Goal: Information Seeking & Learning: Learn about a topic

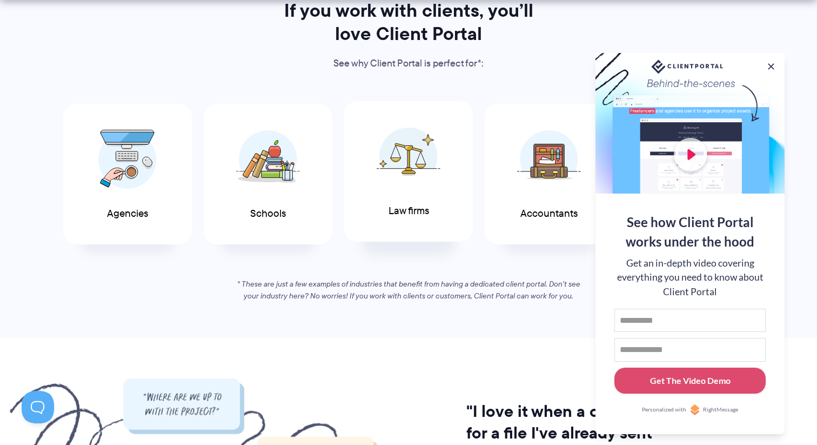
scroll to position [573, 0]
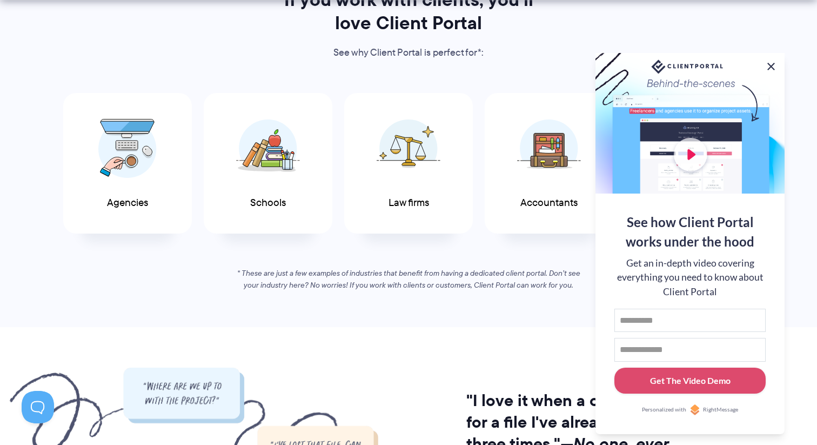
click at [766, 62] on button at bounding box center [770, 66] width 13 height 13
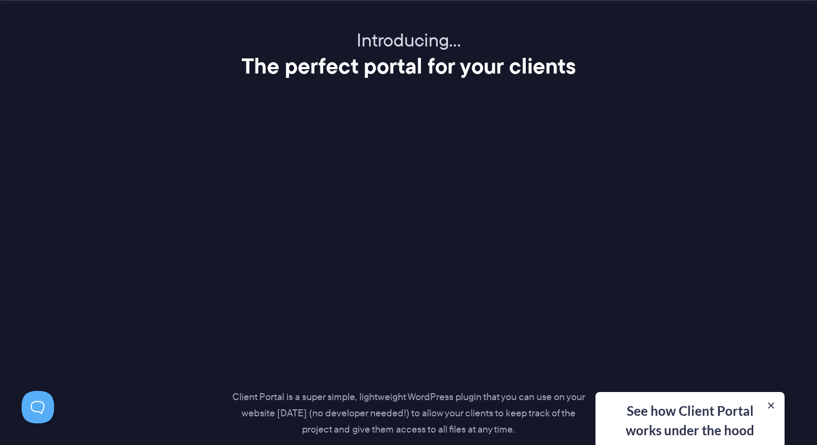
scroll to position [1400, 0]
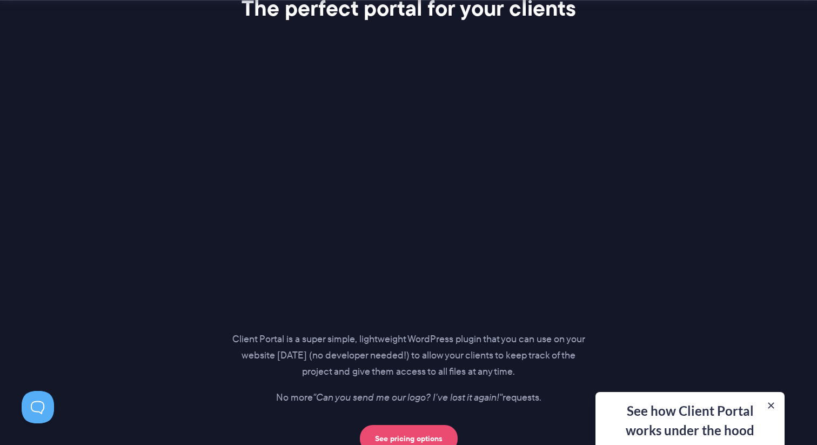
click at [396, 433] on link "See pricing options" at bounding box center [409, 438] width 98 height 27
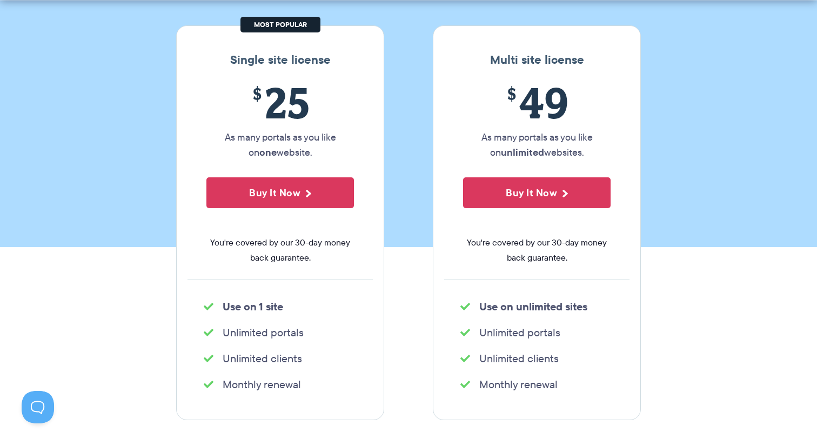
scroll to position [169, 0]
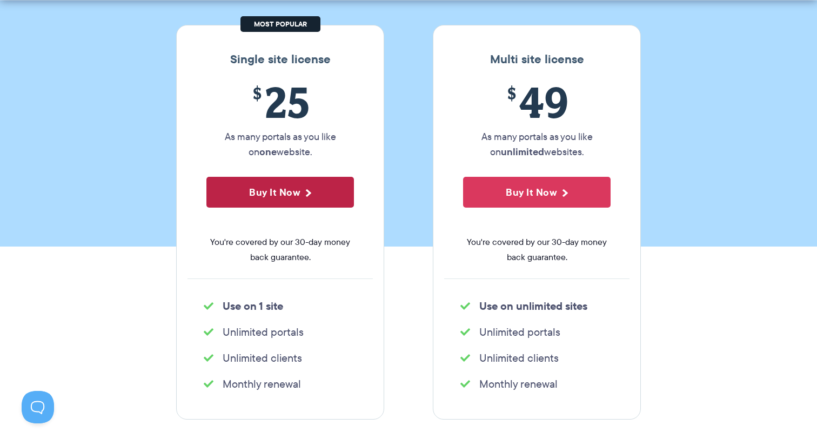
click at [322, 188] on button "Buy It Now" at bounding box center [279, 192] width 147 height 31
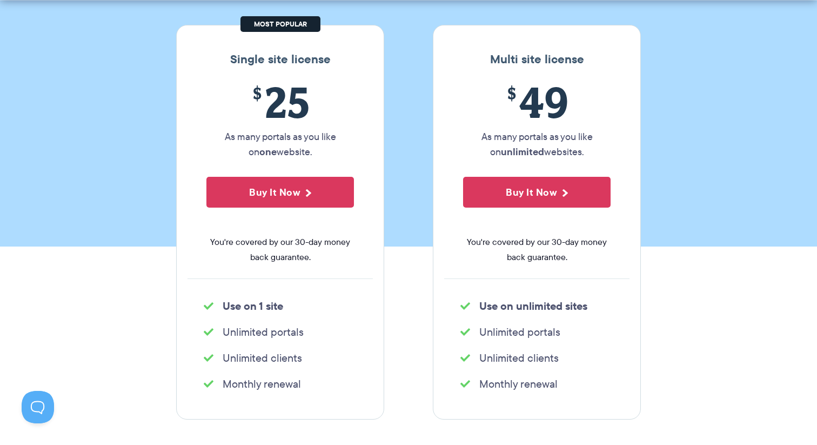
scroll to position [0, 0]
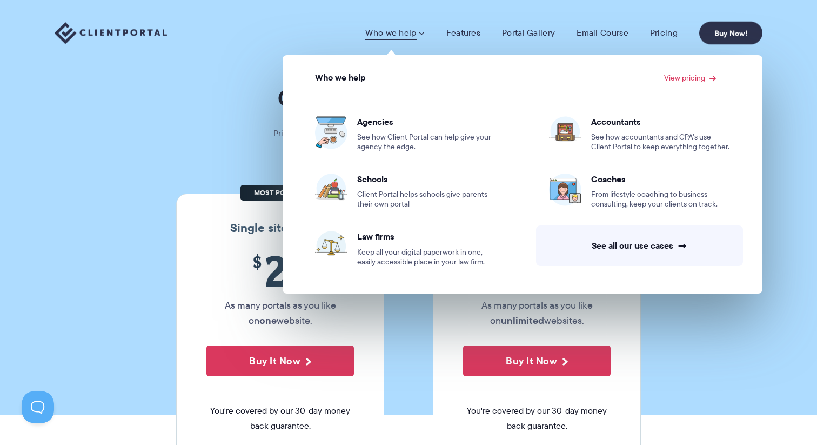
click at [385, 38] on link "Who we help" at bounding box center [394, 33] width 59 height 11
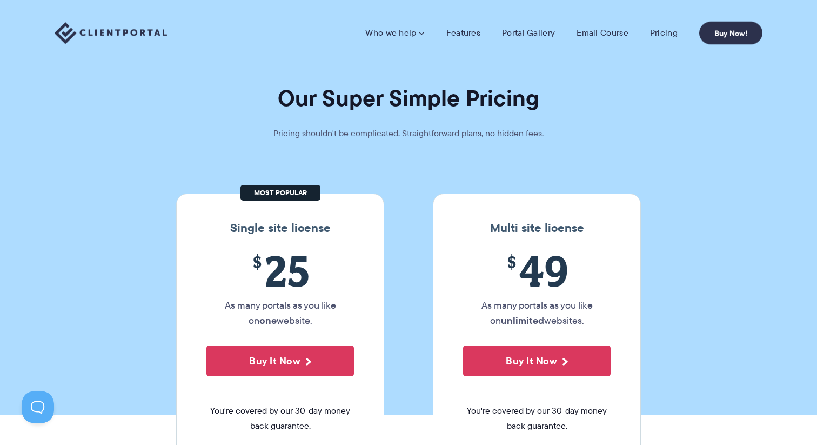
click at [385, 38] on link "Who we help" at bounding box center [394, 33] width 59 height 11
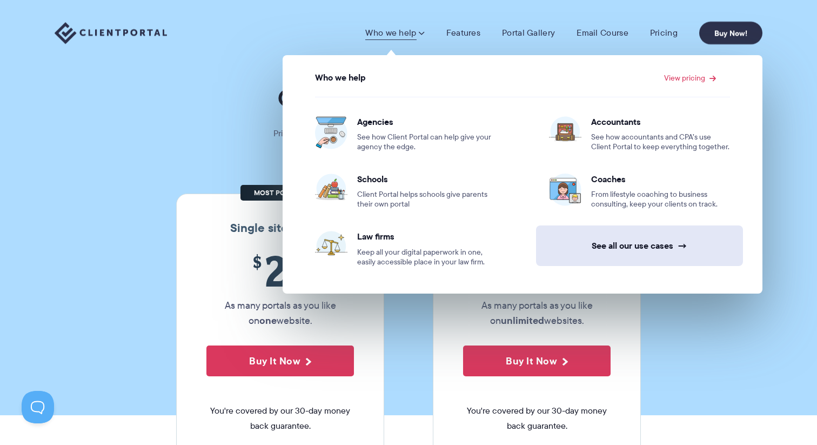
click at [653, 251] on link "See all our use cases →" at bounding box center [639, 245] width 207 height 41
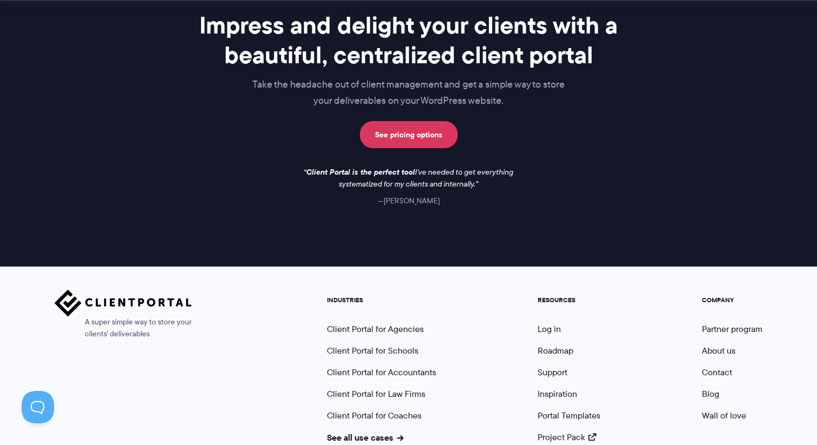
scroll to position [933, 0]
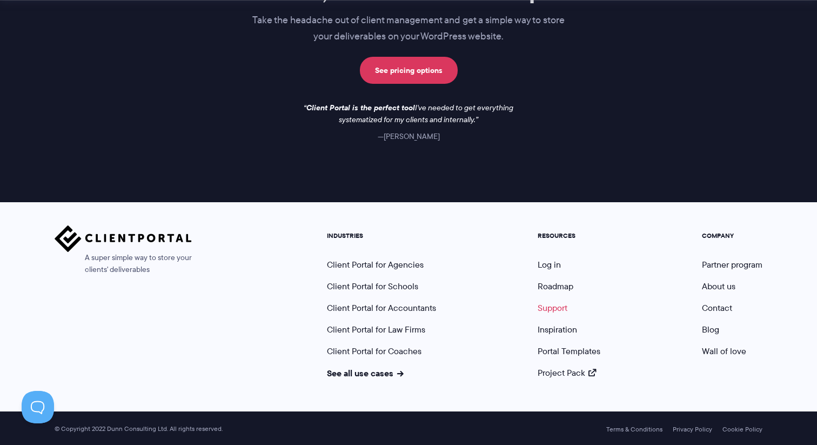
click at [554, 310] on link "Support" at bounding box center [552, 307] width 30 height 12
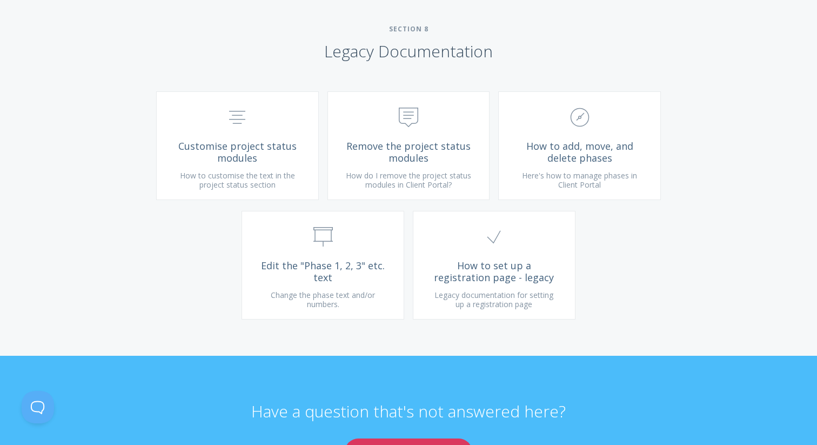
scroll to position [2720, 0]
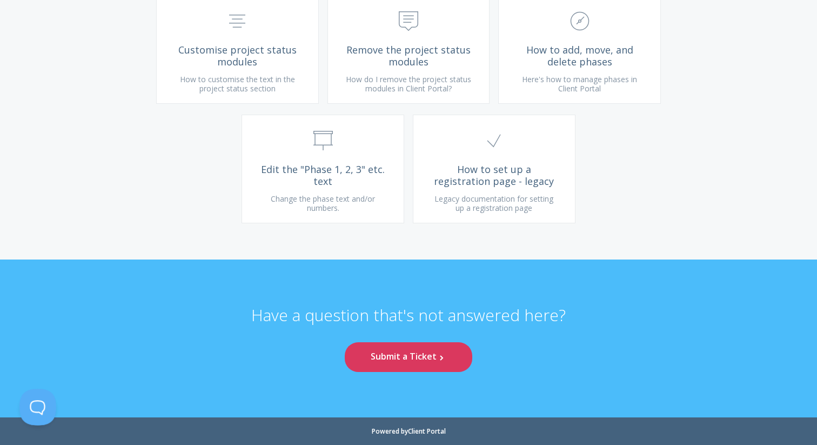
click at [48, 407] on button at bounding box center [35, 404] width 32 height 32
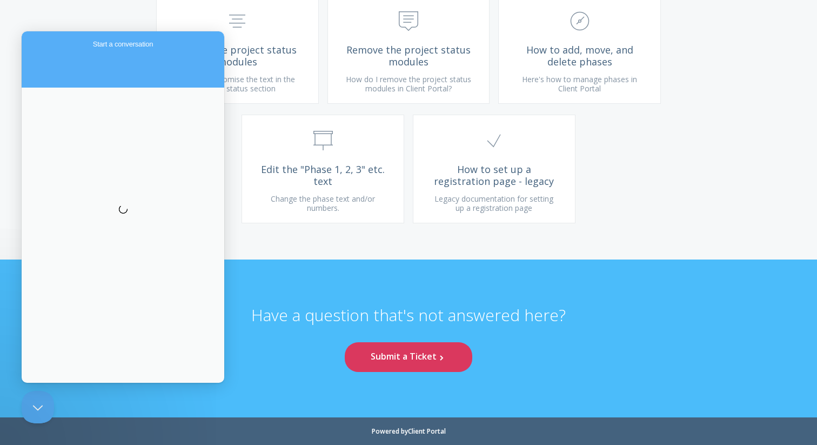
scroll to position [0, 0]
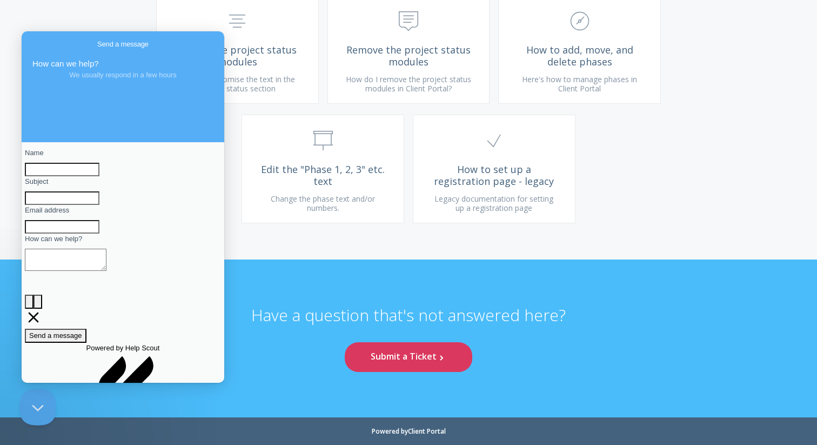
click at [38, 404] on button "Close Beacon popover" at bounding box center [35, 404] width 32 height 32
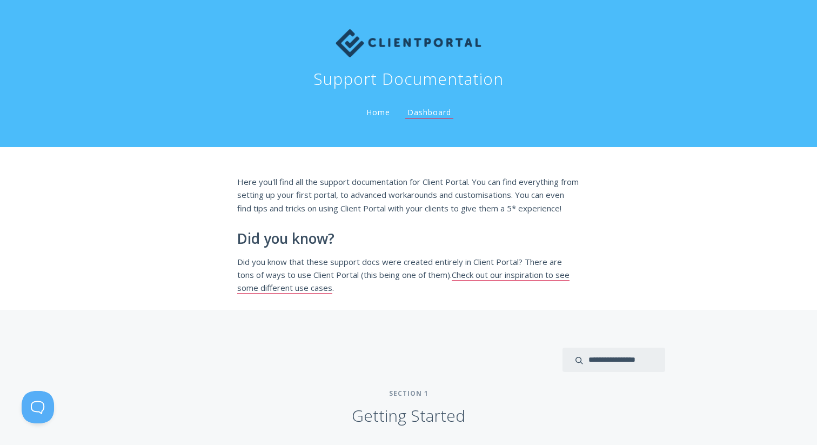
click at [385, 110] on link "Home" at bounding box center [378, 112] width 28 height 10
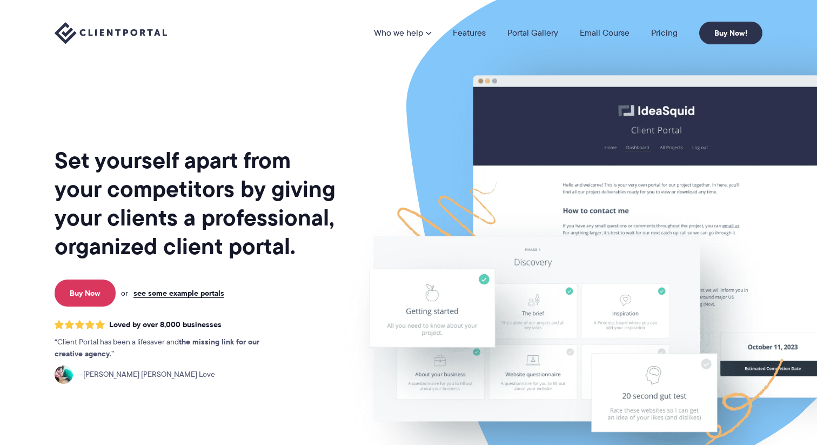
click at [561, 51] on div "Who we help Who we help View pricing Agencies See how Client Portal can help gi…" at bounding box center [408, 33] width 817 height 66
click at [574, 128] on img at bounding box center [627, 268] width 606 height 518
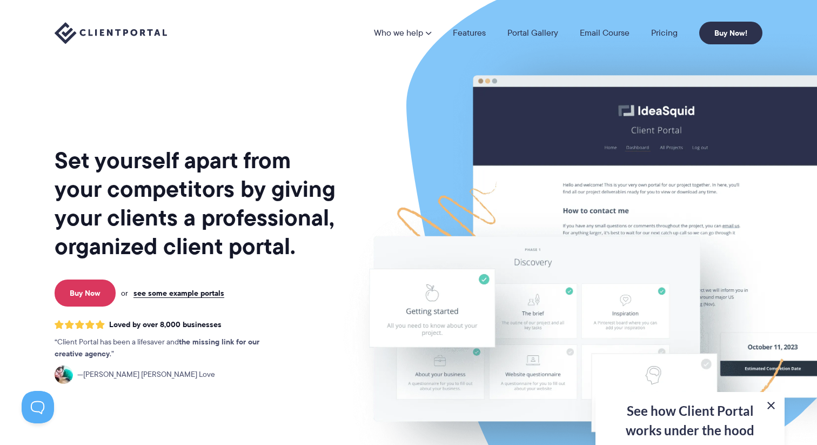
click at [772, 408] on button at bounding box center [770, 405] width 13 height 13
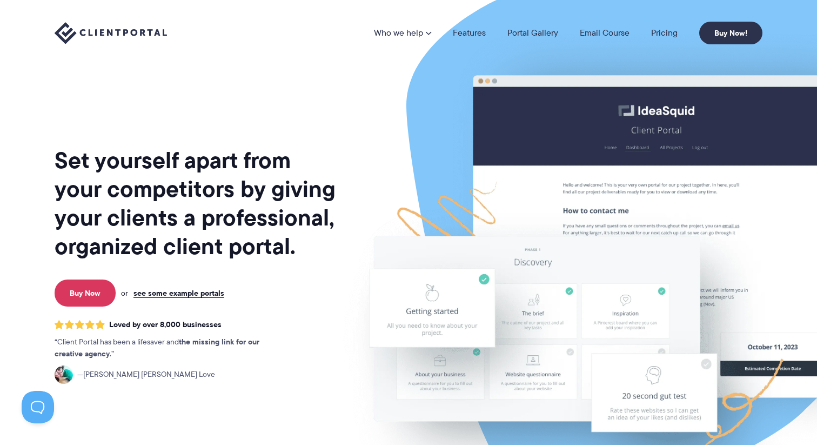
click at [454, 79] on img at bounding box center [627, 268] width 606 height 518
